Goal: Transaction & Acquisition: Book appointment/travel/reservation

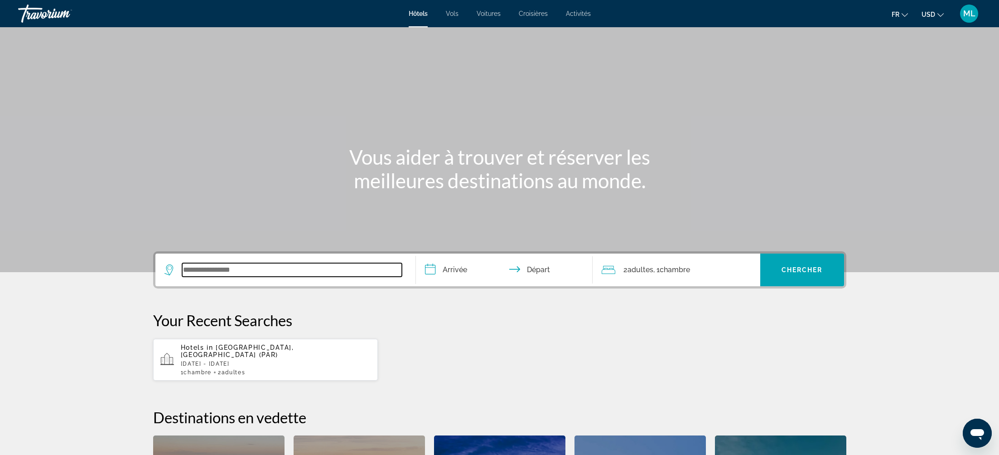
click at [232, 272] on input "Search widget" at bounding box center [292, 270] width 220 height 14
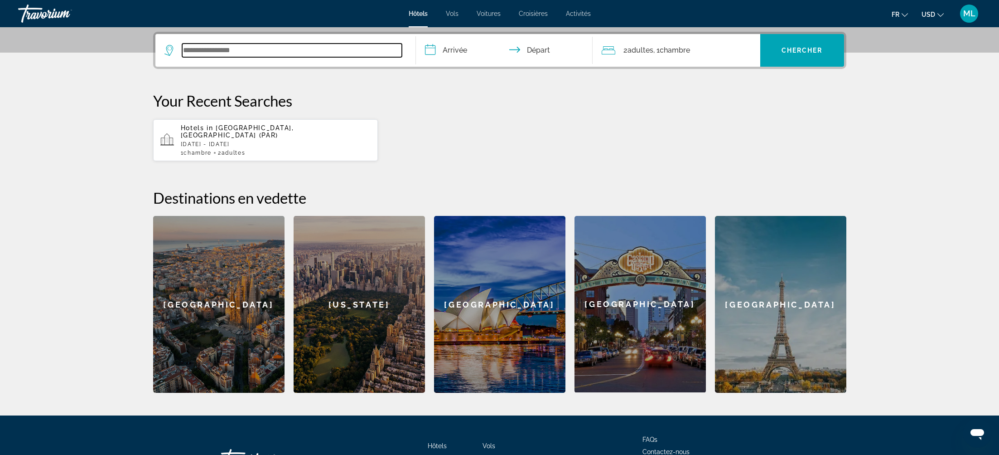
scroll to position [222, 0]
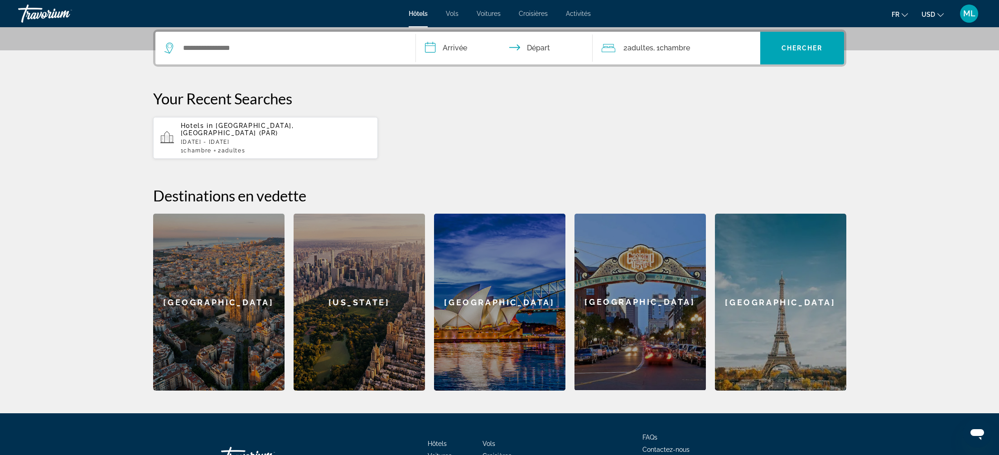
click at [232, 128] on span "[GEOGRAPHIC_DATA], [GEOGRAPHIC_DATA] (PAR)" at bounding box center [237, 129] width 113 height 15
